Goal: Navigation & Orientation: Find specific page/section

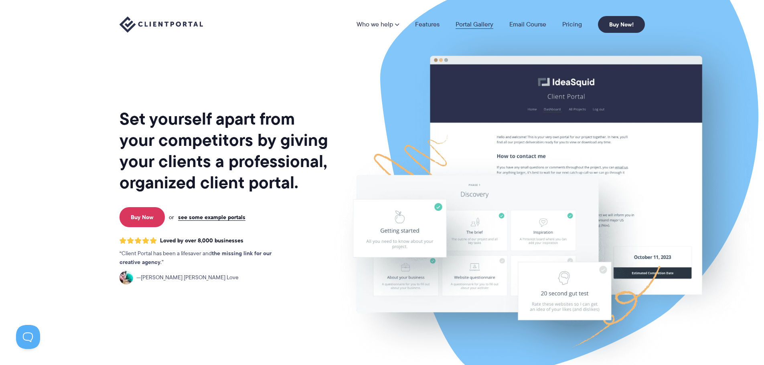
click at [484, 23] on link "Portal Gallery" at bounding box center [475, 24] width 38 height 6
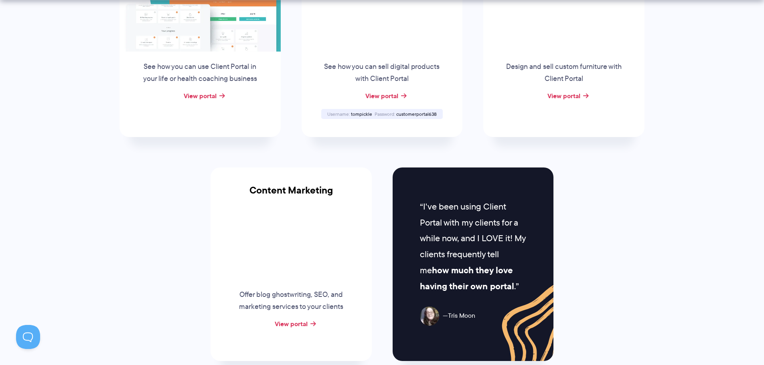
scroll to position [602, 0]
